Goal: Task Accomplishment & Management: Manage account settings

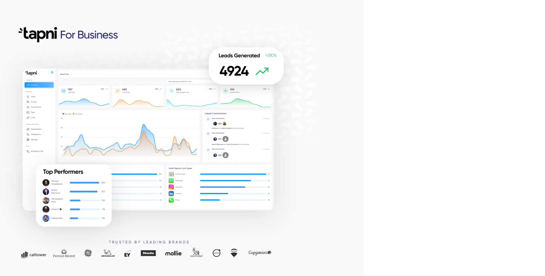
click at [45, 38] on div at bounding box center [181, 138] width 363 height 276
